Goal: Information Seeking & Learning: Learn about a topic

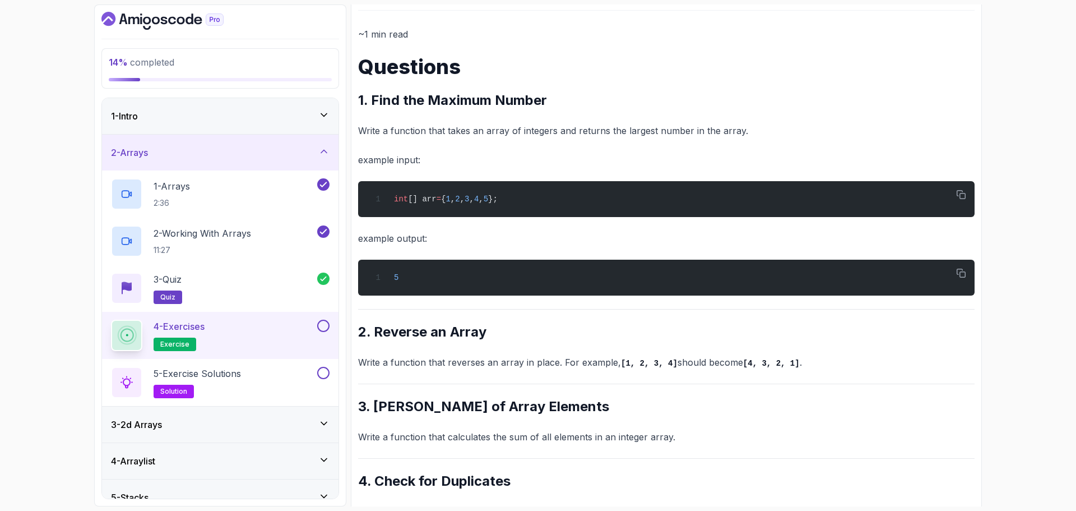
scroll to position [236, 0]
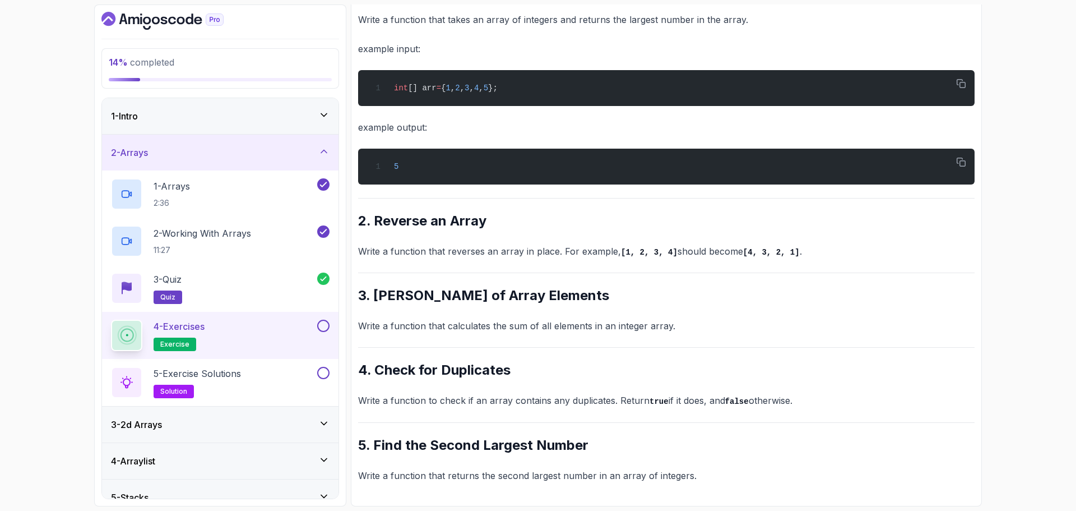
click at [326, 326] on button at bounding box center [323, 325] width 12 height 12
click at [236, 379] on p "5 - Exercise Solutions" at bounding box center [197, 373] width 87 height 13
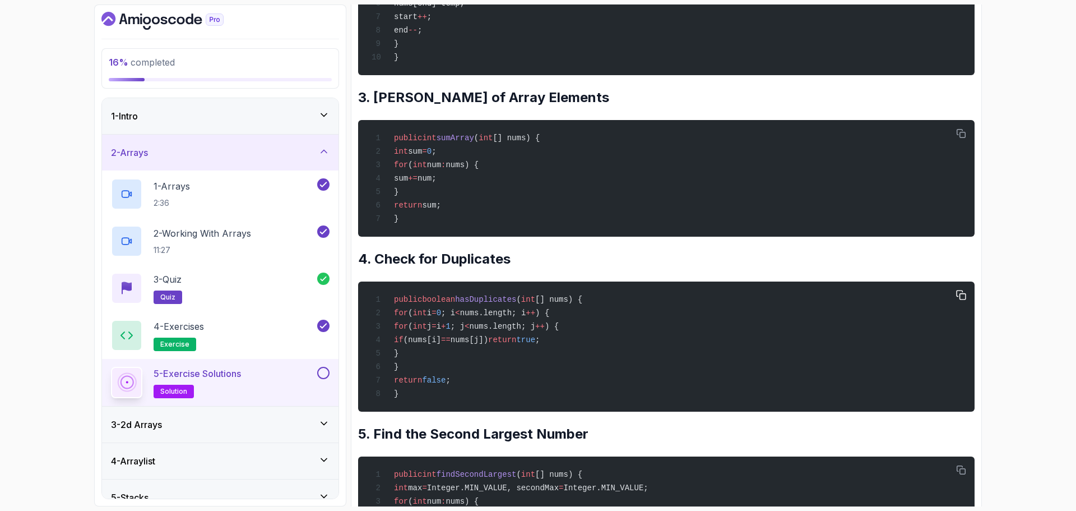
scroll to position [504, 0]
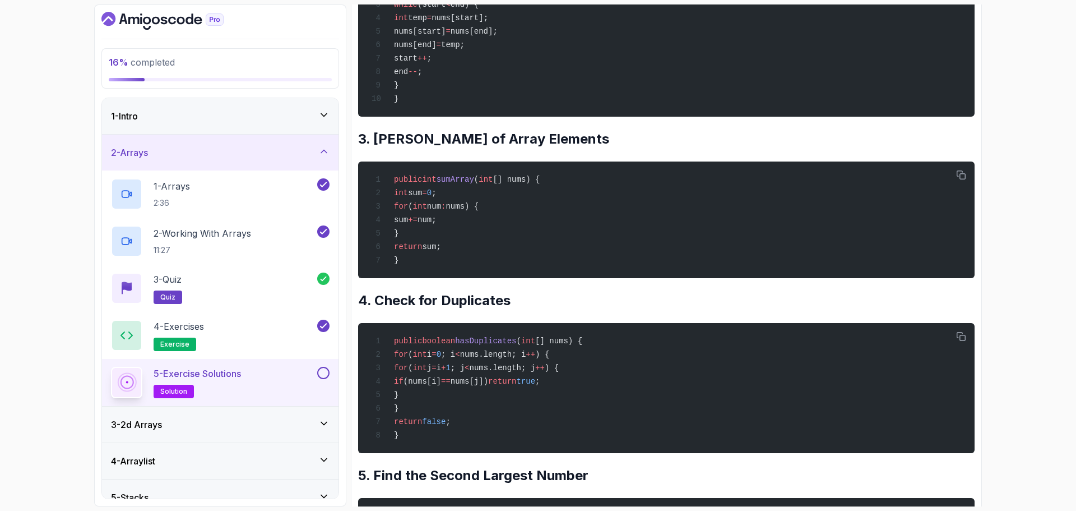
click at [325, 377] on button at bounding box center [323, 373] width 12 height 12
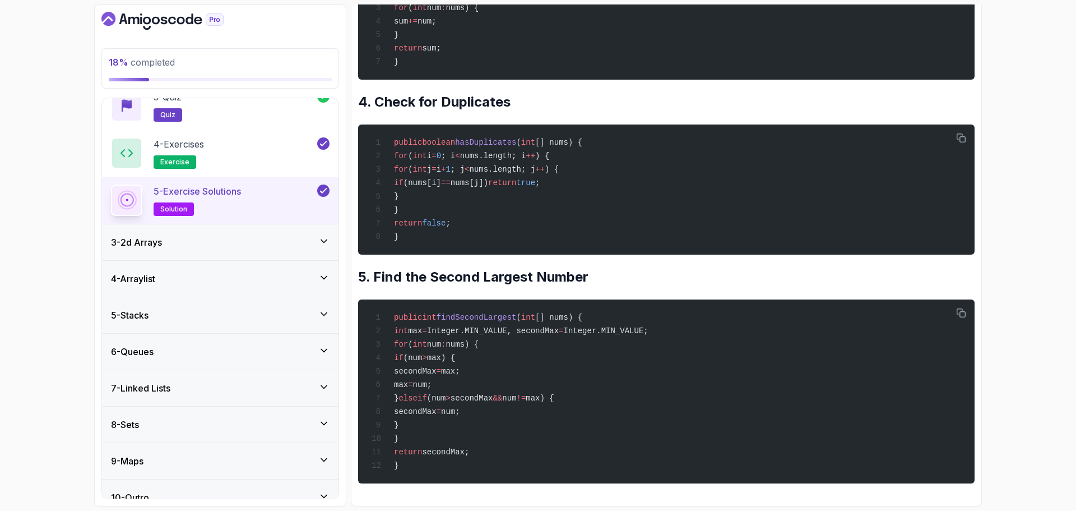
scroll to position [199, 0]
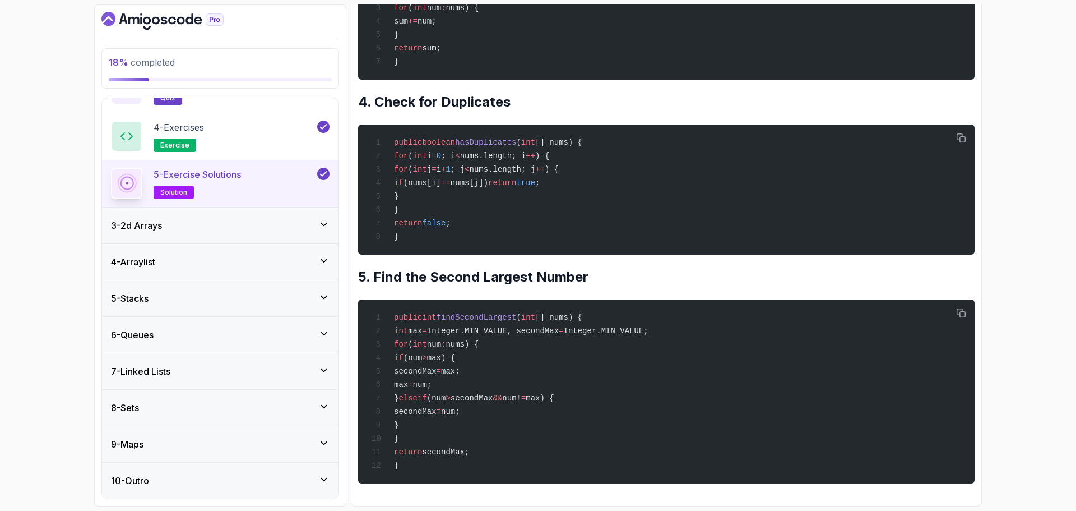
click at [328, 224] on icon at bounding box center [323, 224] width 11 height 11
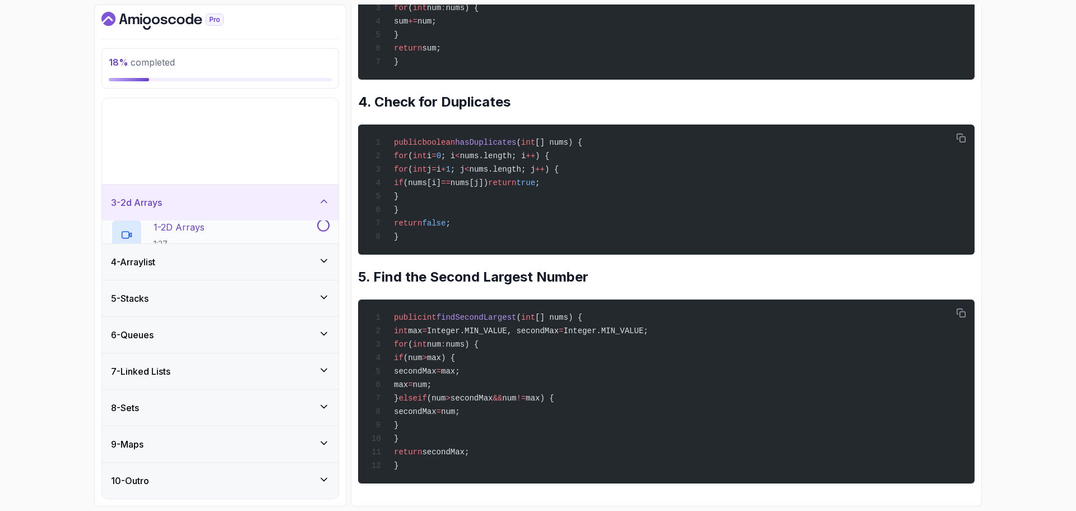
scroll to position [0, 0]
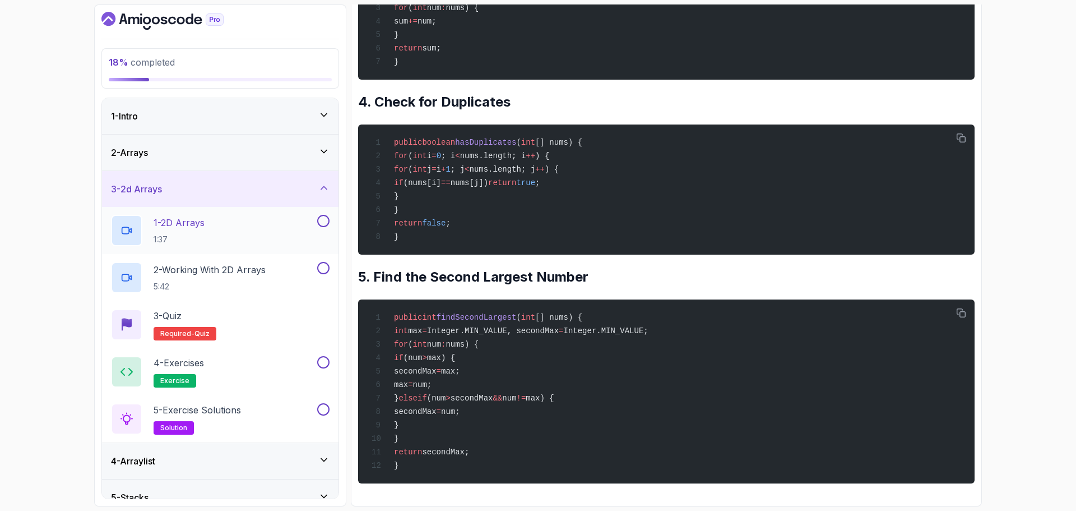
click at [203, 226] on p "1 - 2D Arrays" at bounding box center [179, 222] width 51 height 13
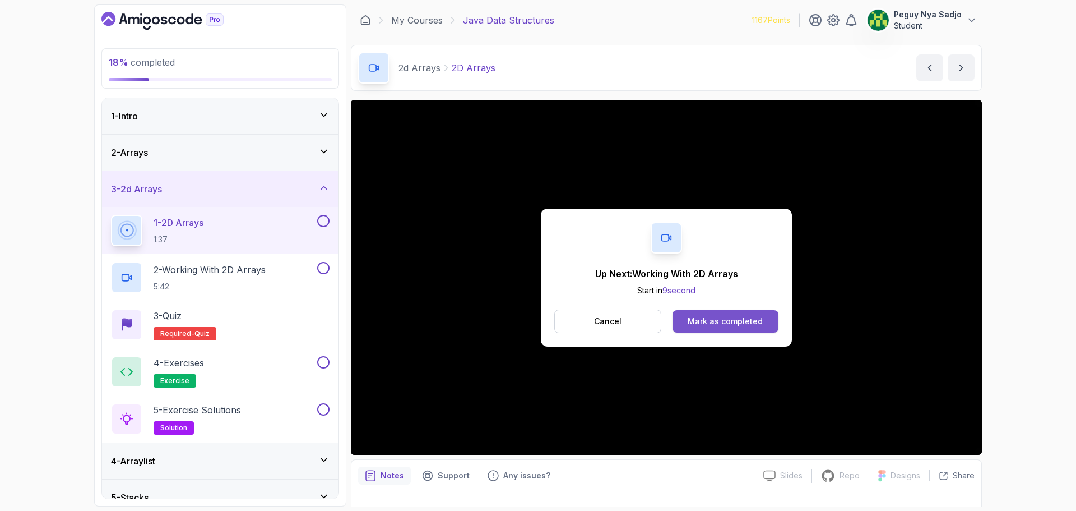
click at [715, 324] on div "Mark as completed" at bounding box center [725, 321] width 75 height 11
